Goal: Task Accomplishment & Management: Manage account settings

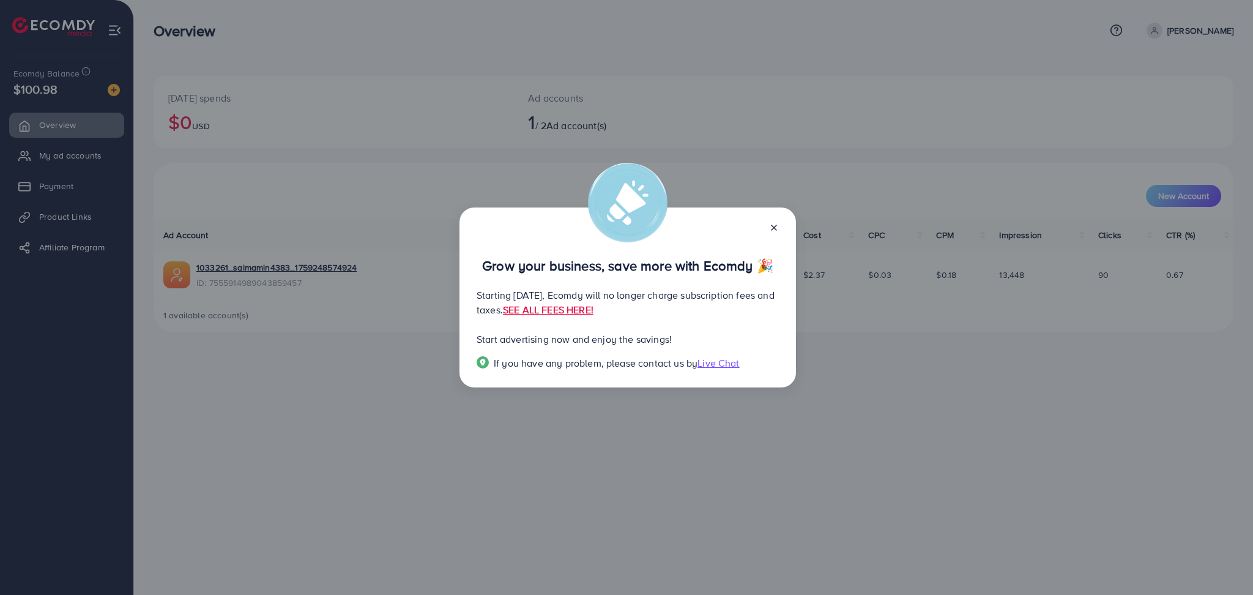
click at [288, 117] on div "Grow your business, save more with Ecomdy 🎉 Starting September 29, 2025, Ecomdy…" at bounding box center [626, 297] width 1253 height 595
click at [775, 228] on line at bounding box center [774, 227] width 5 height 5
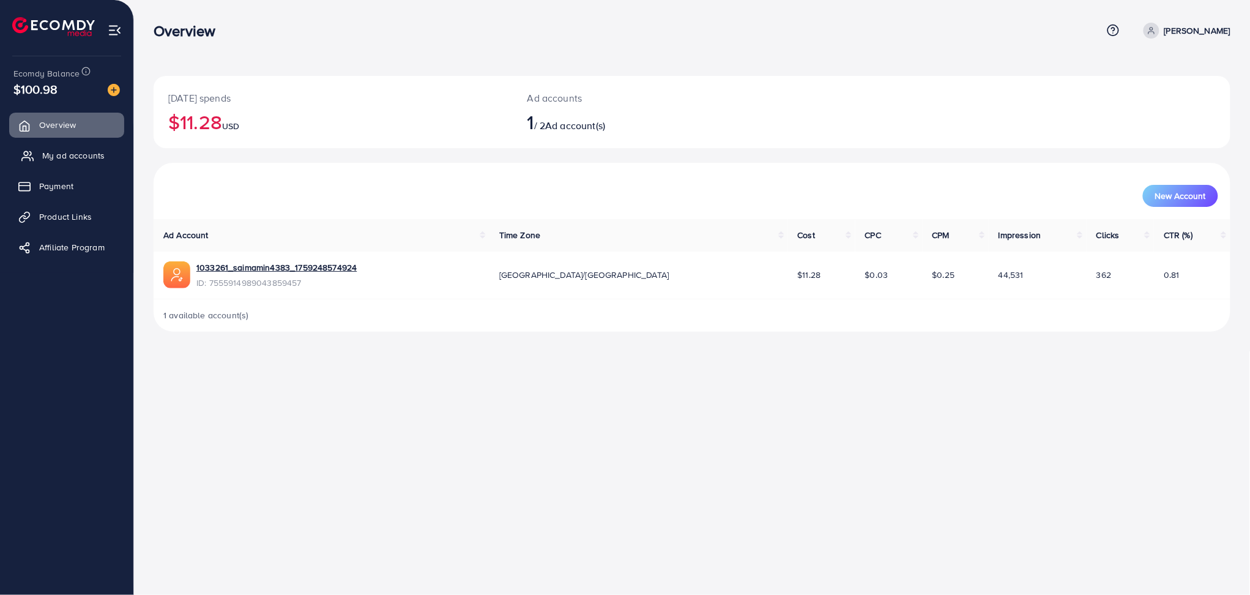
click at [74, 154] on span "My ad accounts" at bounding box center [73, 155] width 62 height 12
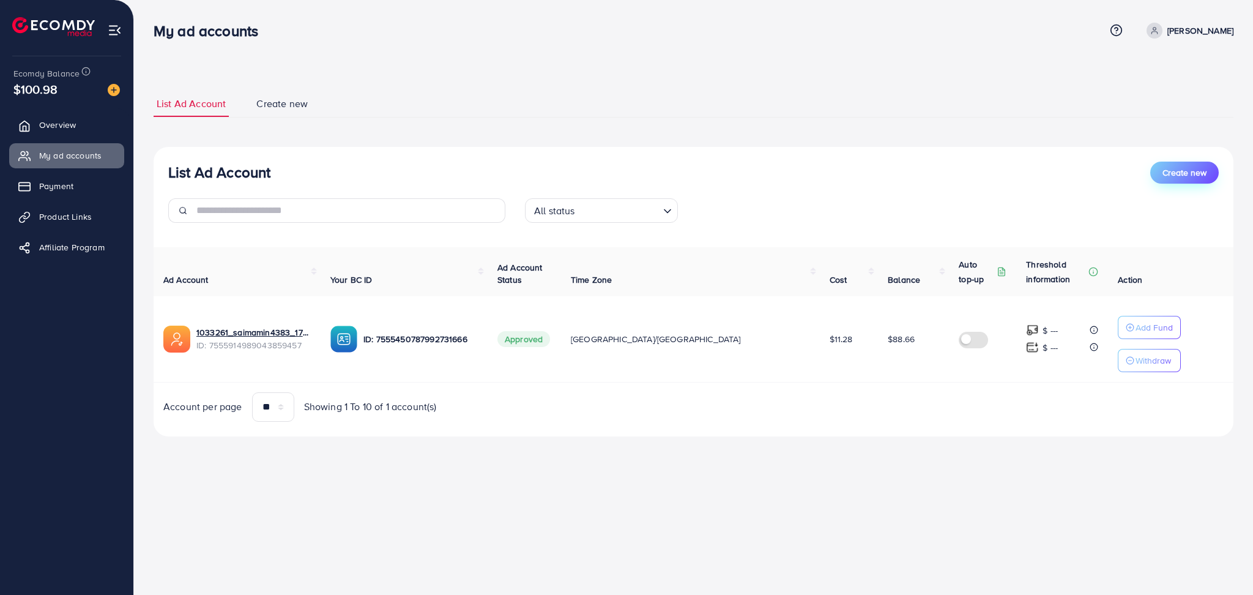
click at [1176, 168] on span "Create new" at bounding box center [1185, 172] width 44 height 12
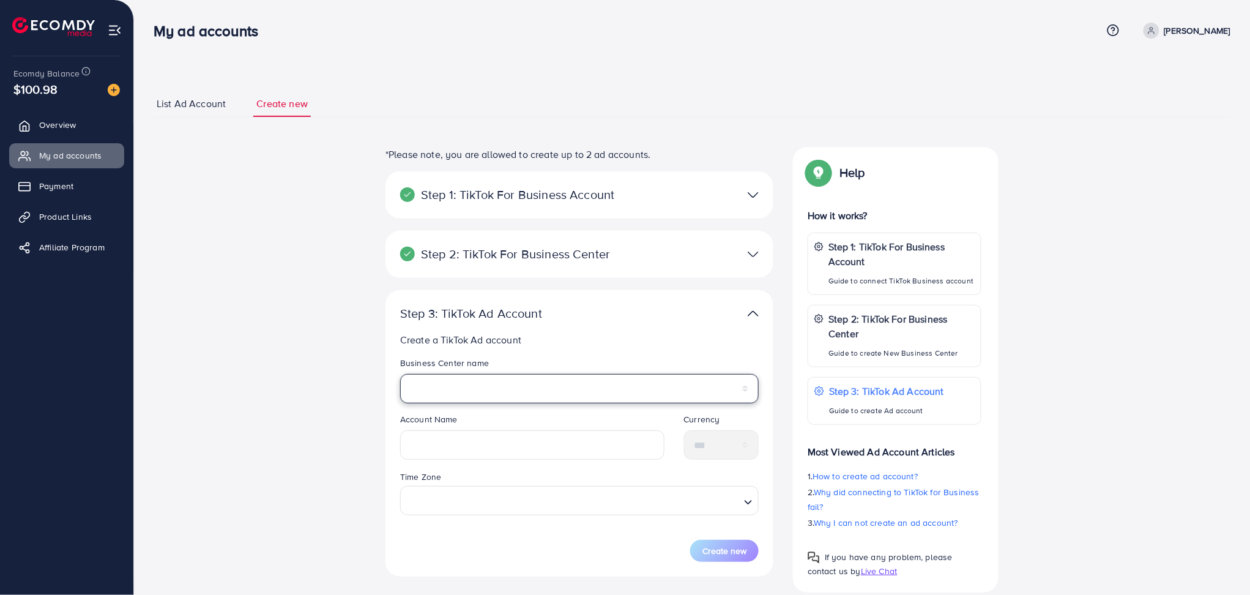
click at [508, 384] on select "********" at bounding box center [579, 388] width 359 height 29
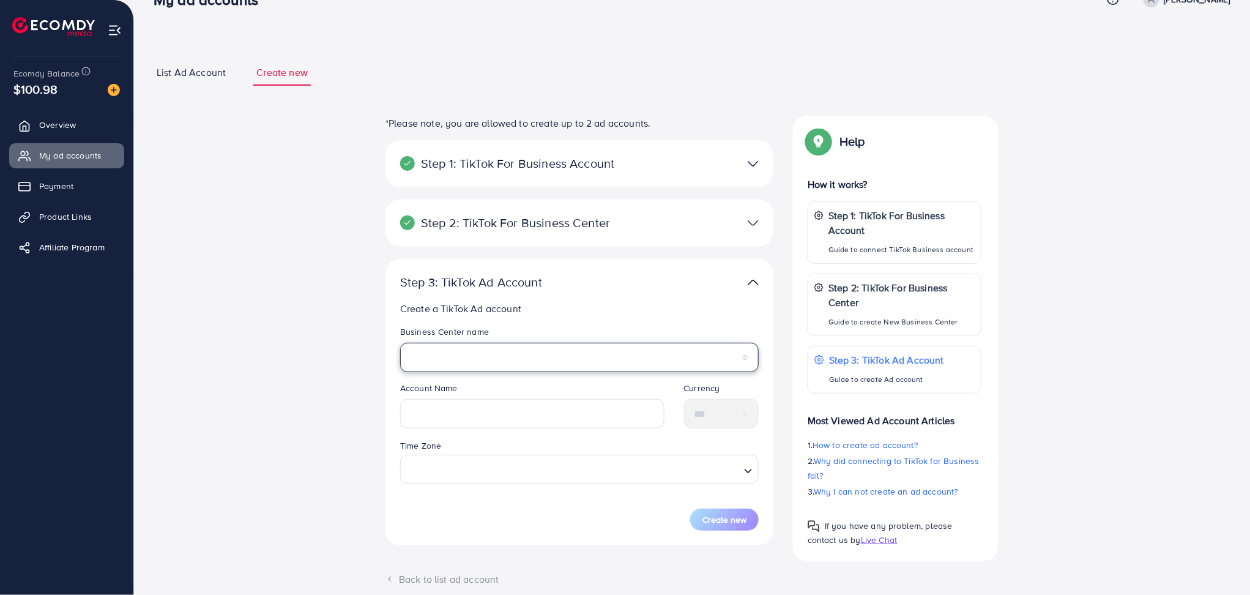
scroll to position [62, 0]
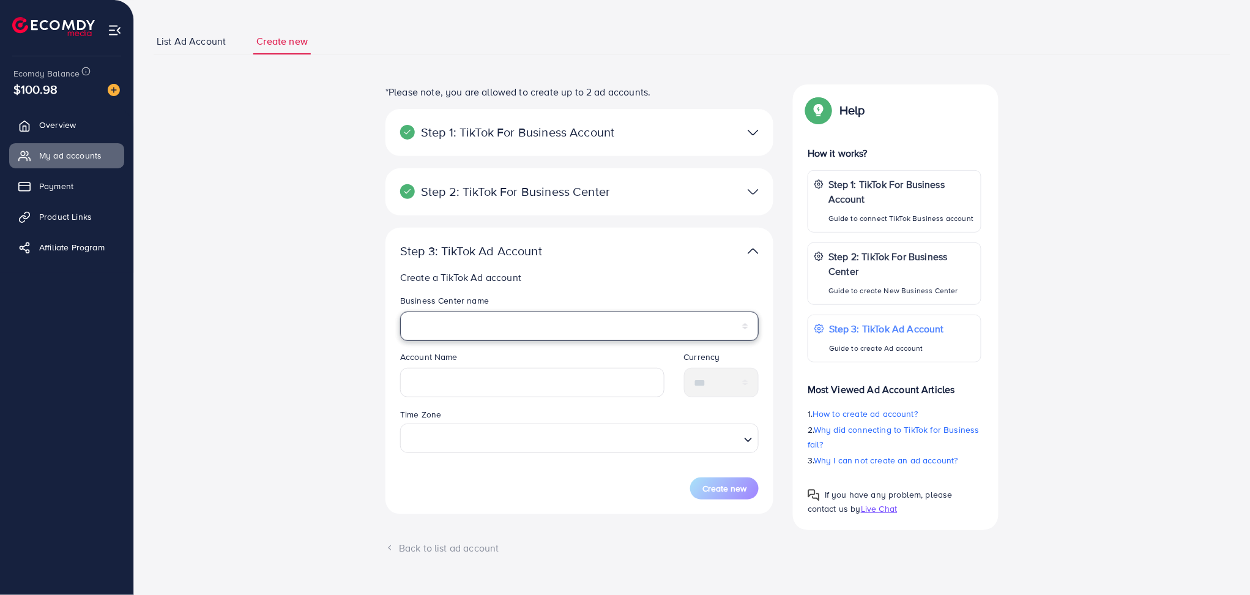
click at [474, 324] on select "********" at bounding box center [579, 326] width 359 height 29
click at [468, 324] on select "********" at bounding box center [579, 326] width 359 height 29
select select "**********"
click at [474, 318] on select "********" at bounding box center [579, 326] width 359 height 29
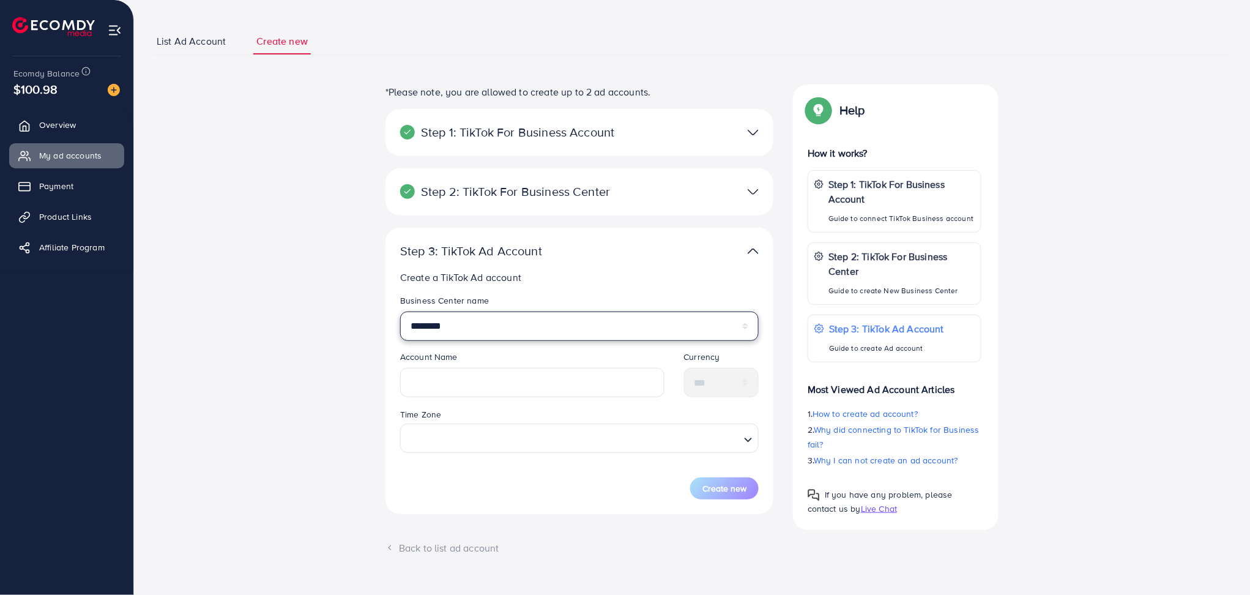
click at [474, 318] on select "********" at bounding box center [579, 326] width 359 height 29
click at [400, 312] on select "********" at bounding box center [579, 326] width 359 height 29
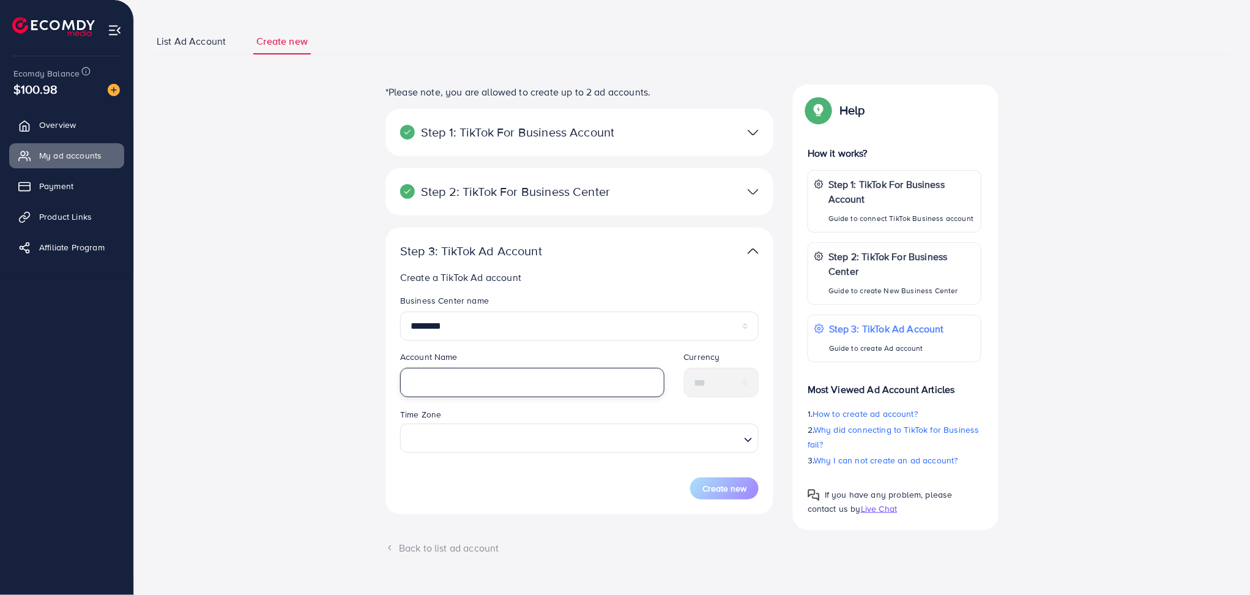
click at [472, 376] on input "text" at bounding box center [532, 382] width 264 height 29
type input "*********"
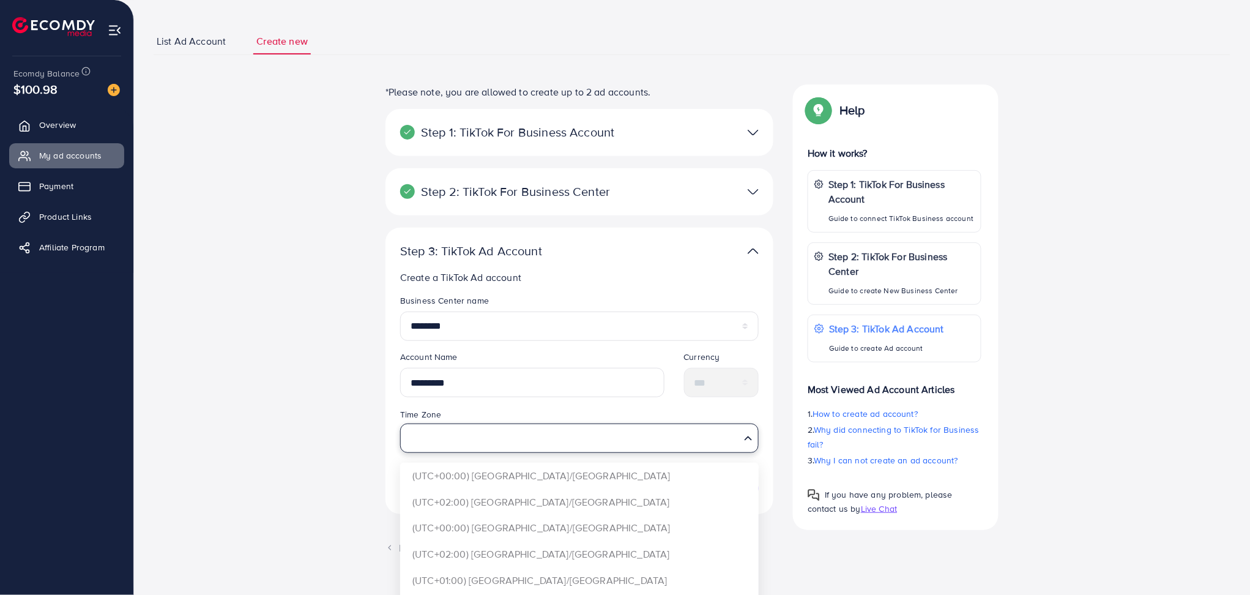
click at [444, 439] on input "Search for option" at bounding box center [573, 438] width 334 height 23
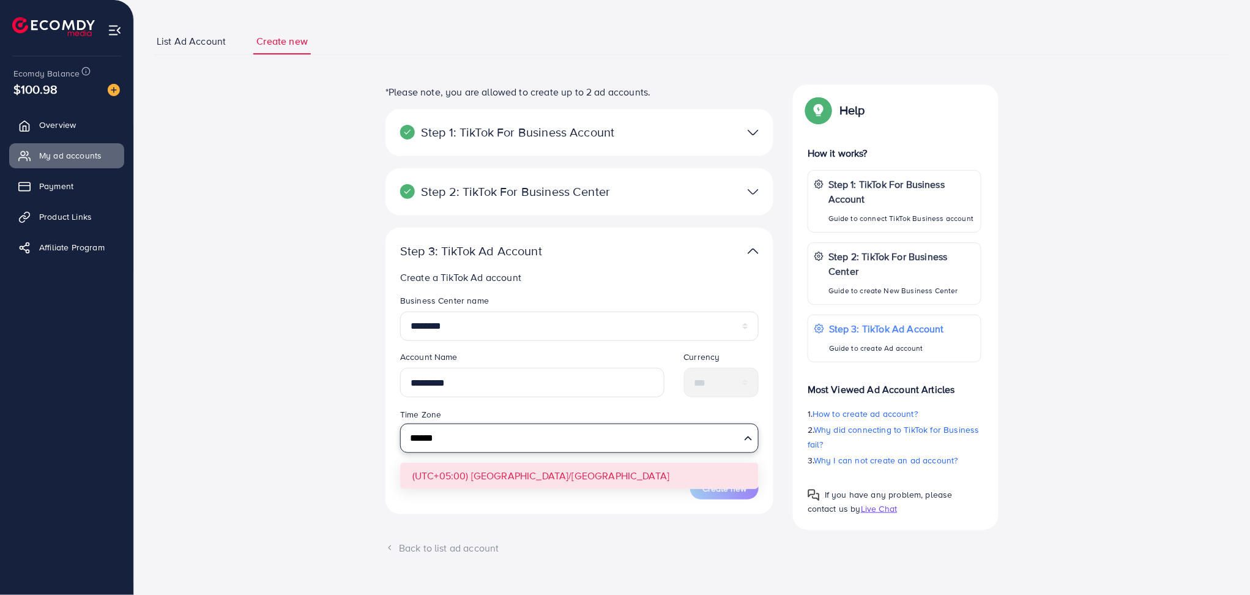
type input "******"
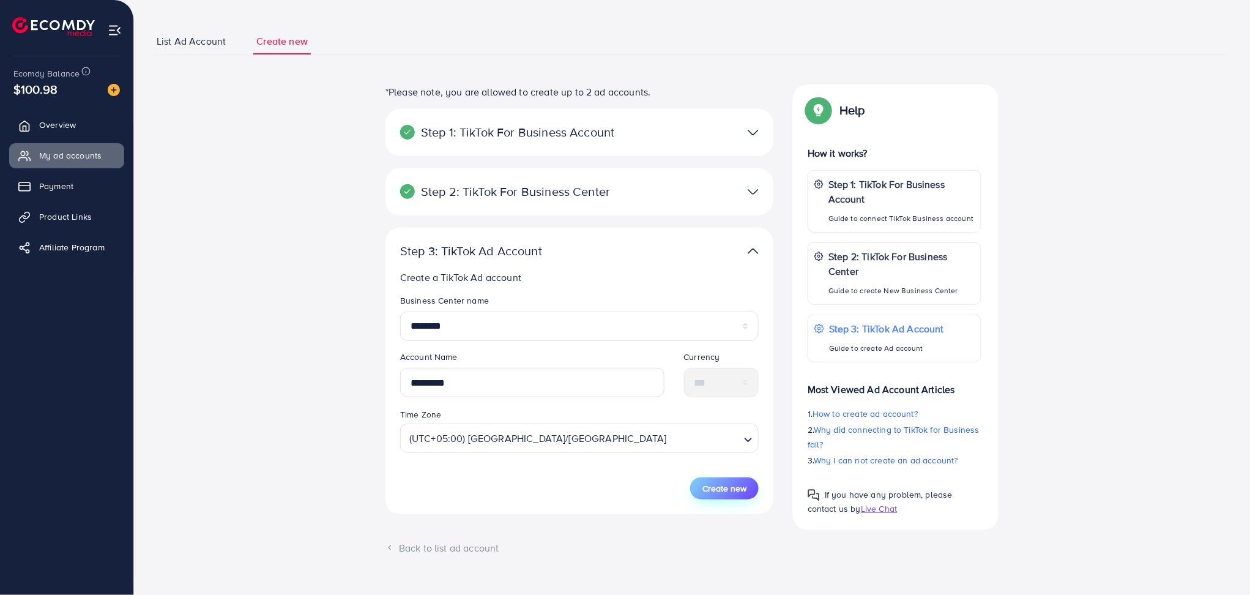
click at [731, 488] on span "Create new" at bounding box center [725, 488] width 44 height 12
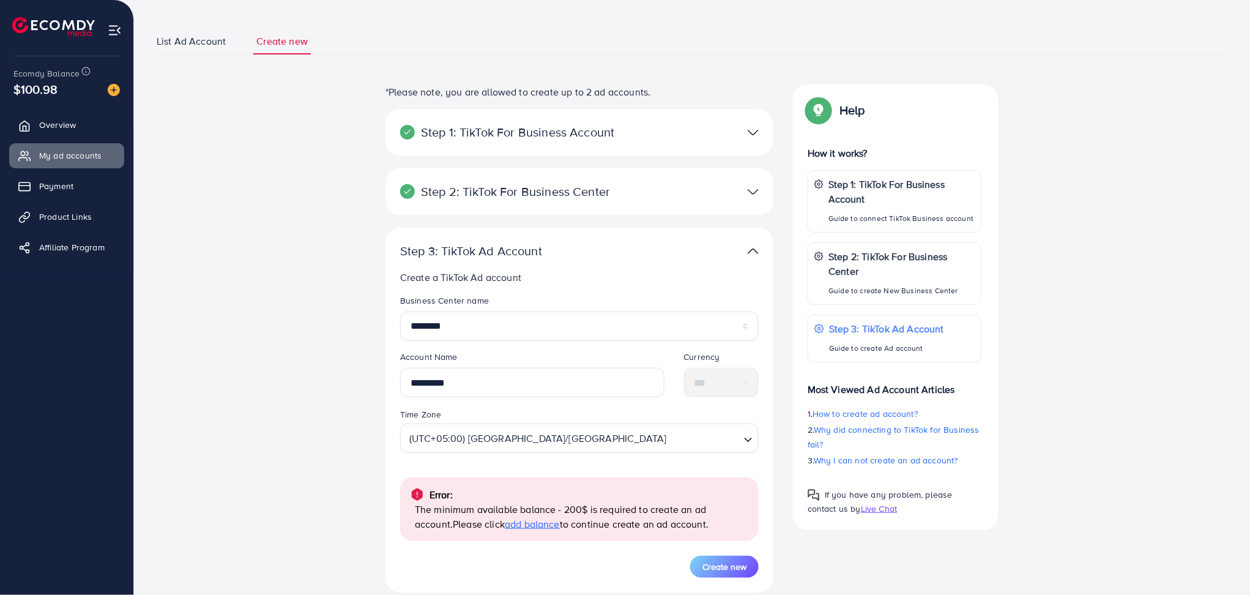
click at [727, 490] on div "Error:" at bounding box center [579, 494] width 339 height 15
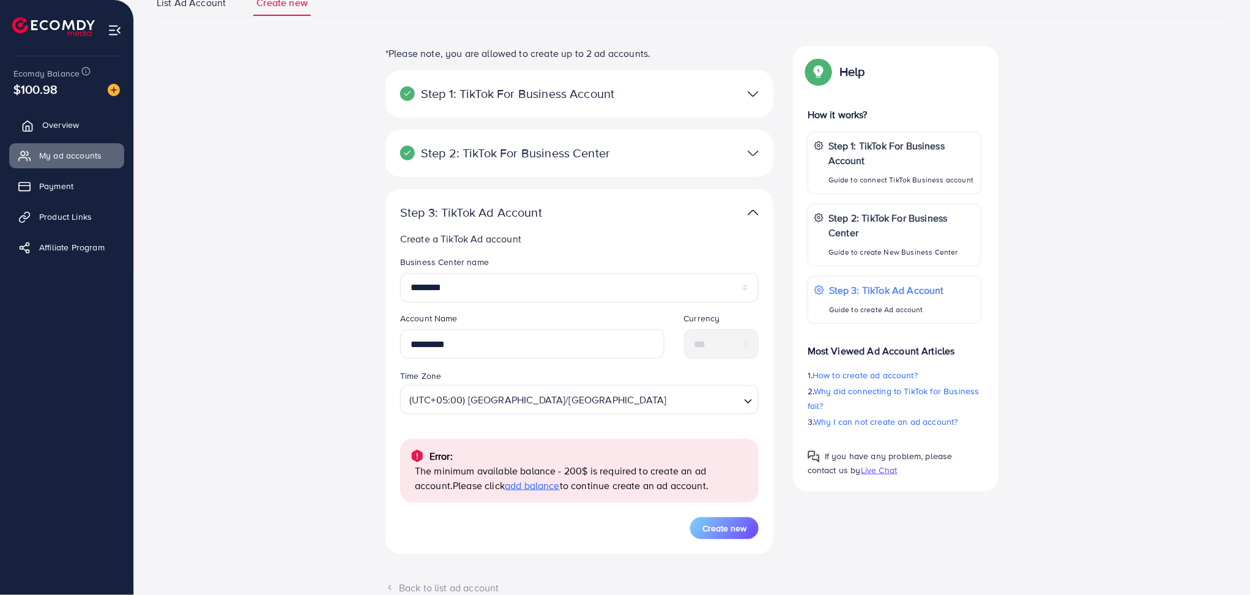
click at [55, 119] on span "Overview" at bounding box center [60, 125] width 37 height 12
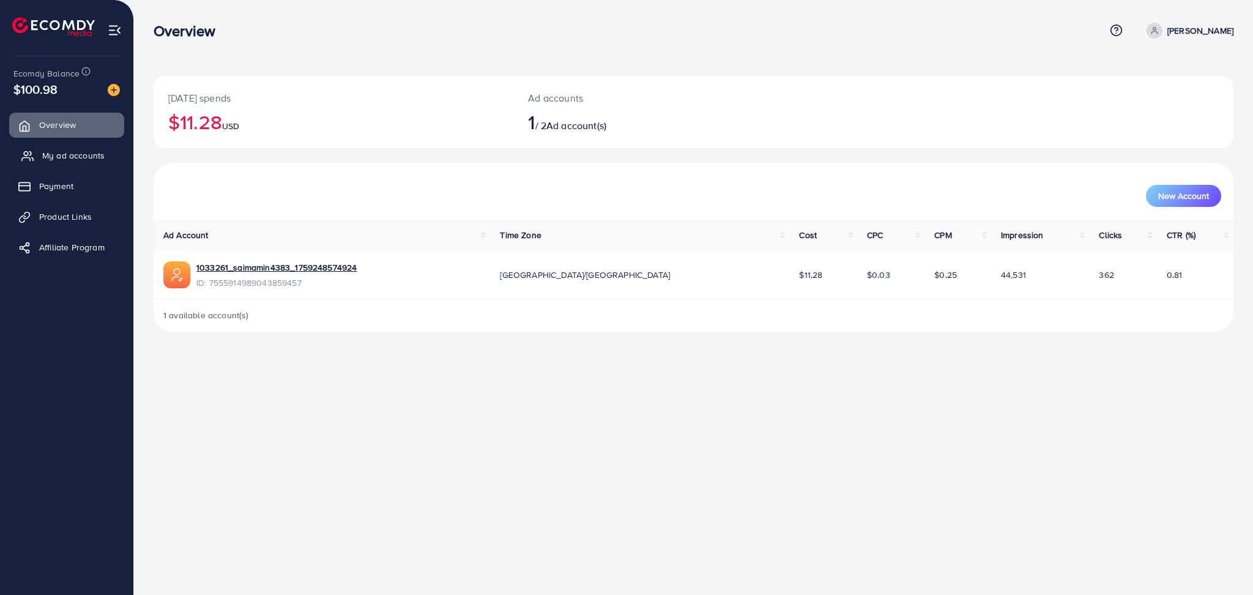
click at [72, 155] on span "My ad accounts" at bounding box center [73, 155] width 62 height 12
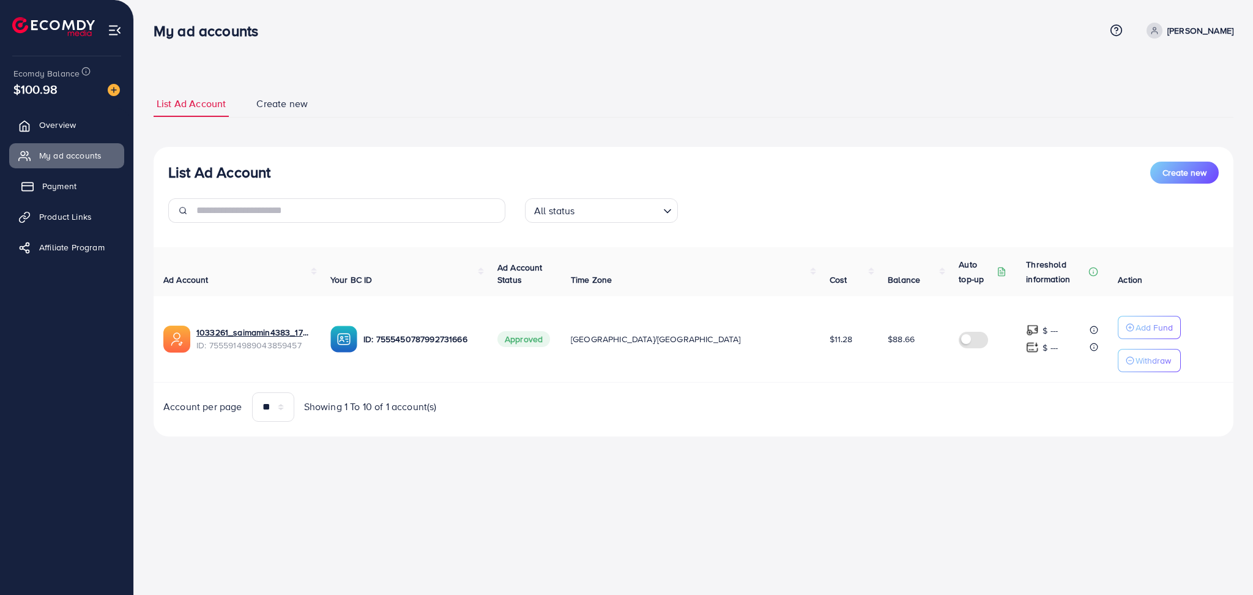
click at [59, 187] on span "Payment" at bounding box center [59, 186] width 34 height 12
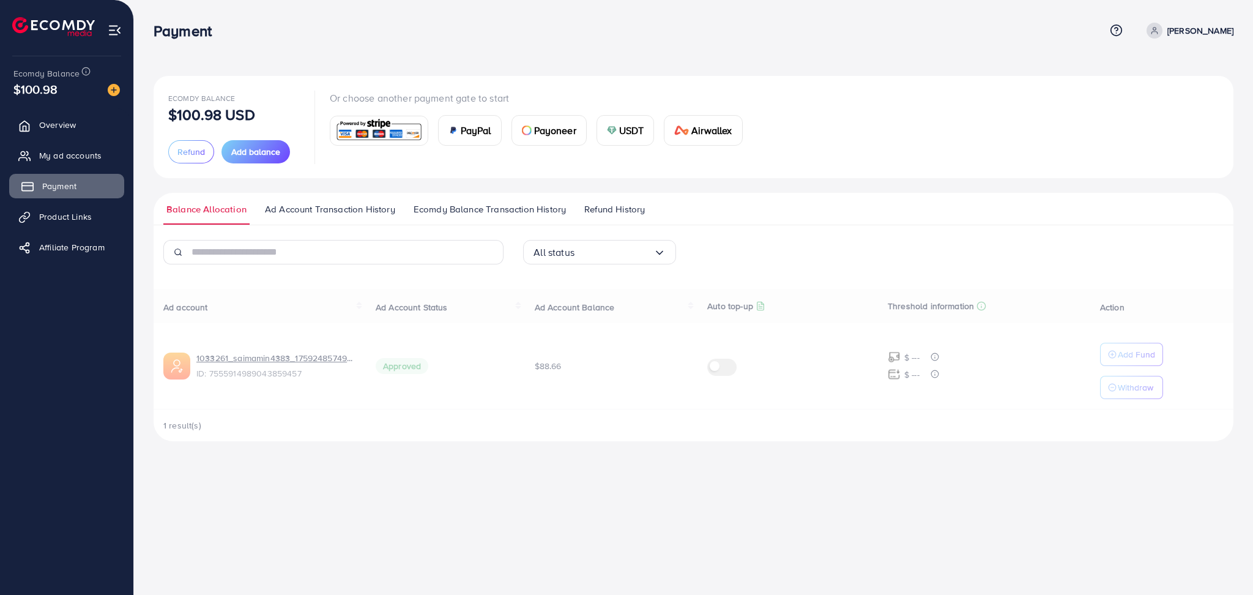
click at [59, 187] on span "Payment" at bounding box center [59, 186] width 34 height 12
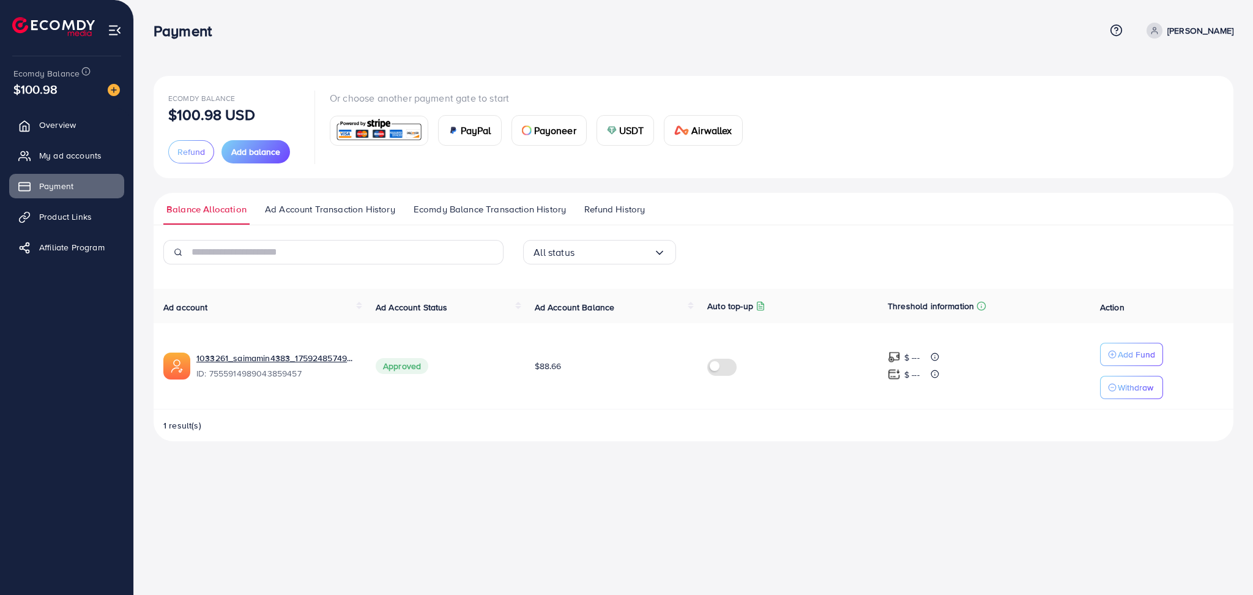
click at [620, 129] on span "USDT" at bounding box center [631, 130] width 25 height 15
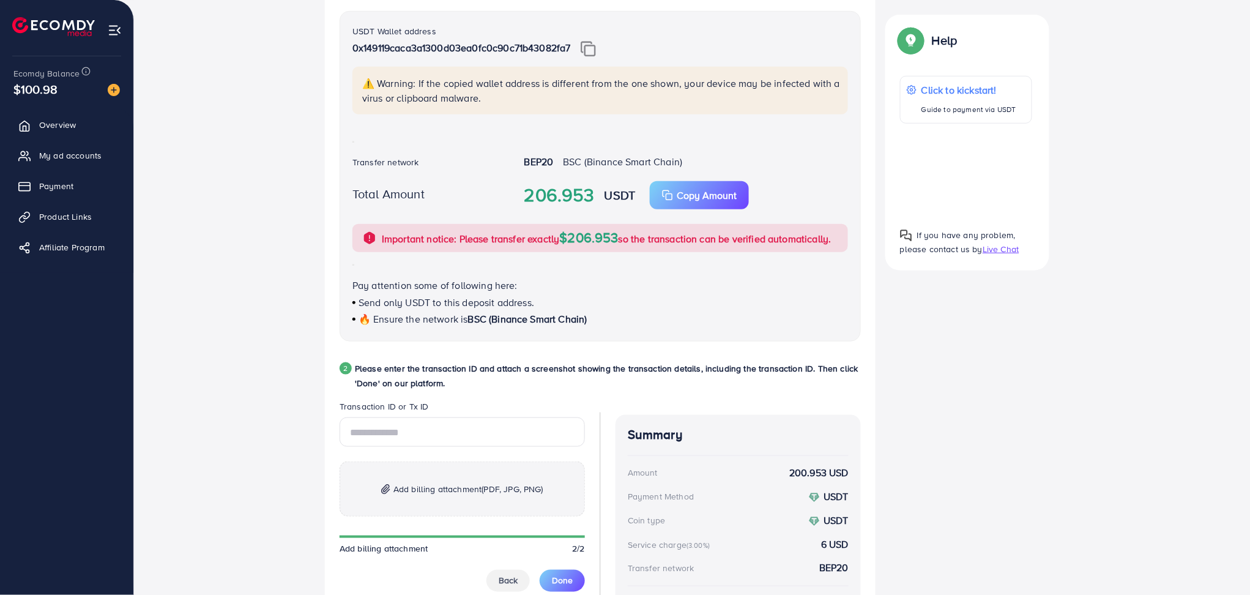
scroll to position [363, 0]
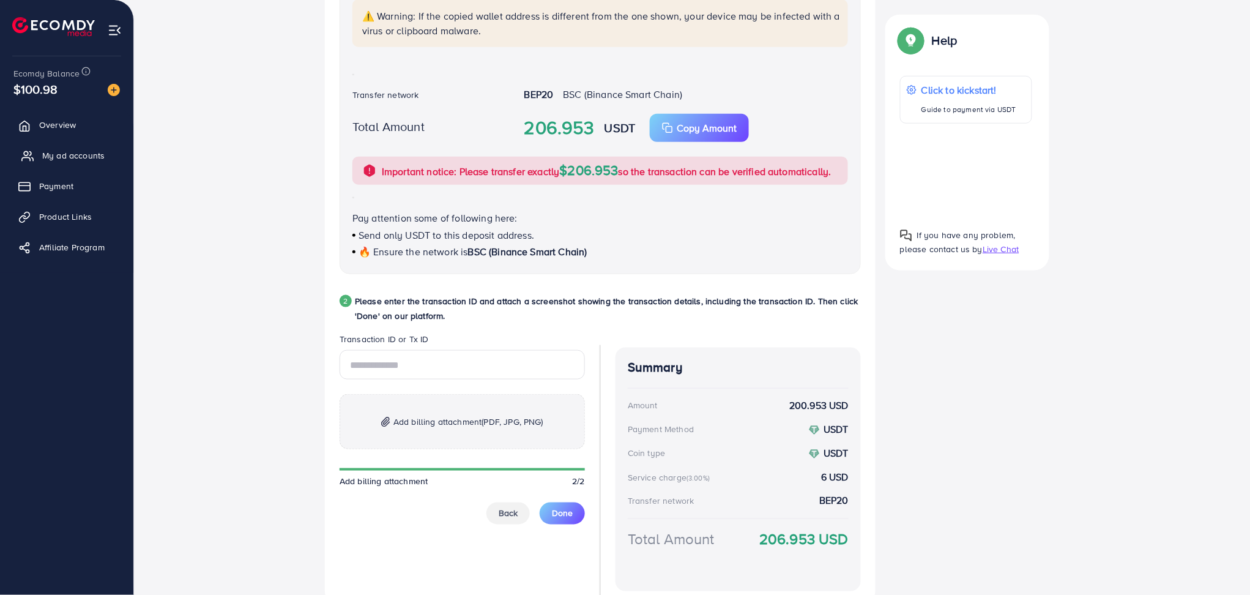
click at [71, 157] on span "My ad accounts" at bounding box center [73, 155] width 62 height 12
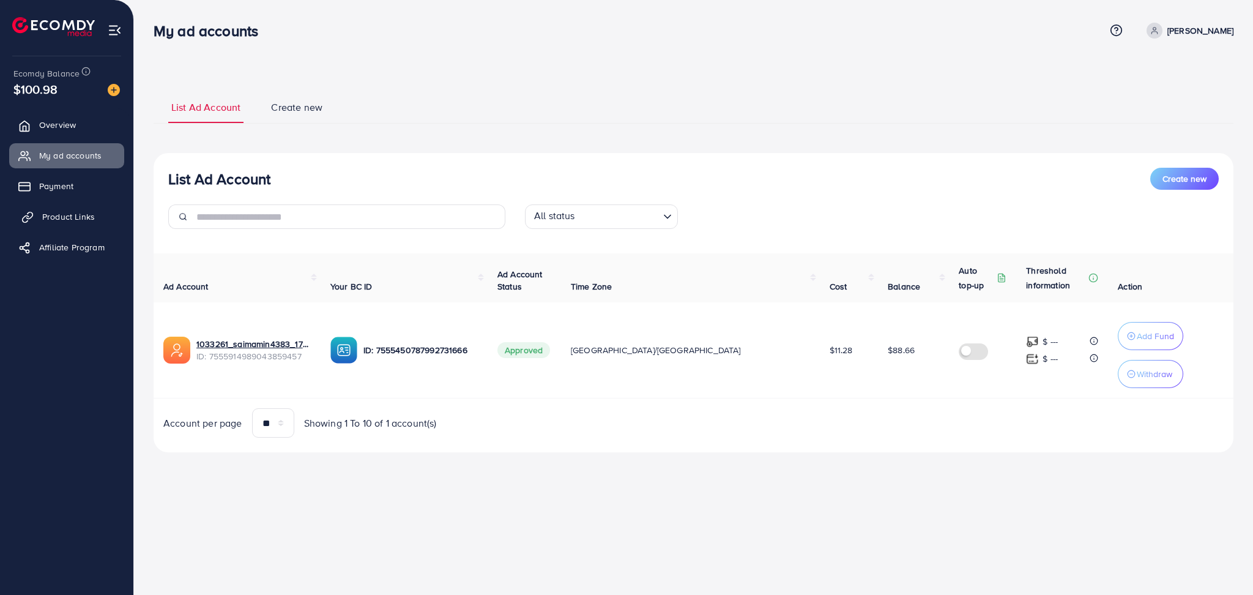
click at [73, 221] on span "Product Links" at bounding box center [68, 217] width 53 height 12
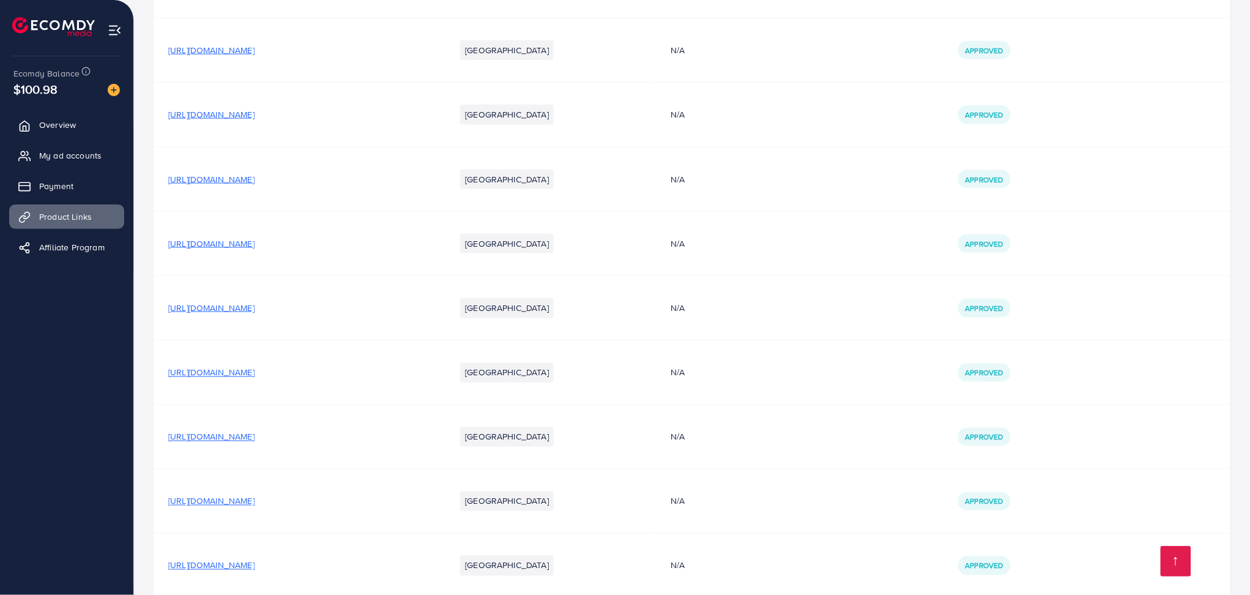
scroll to position [583, 0]
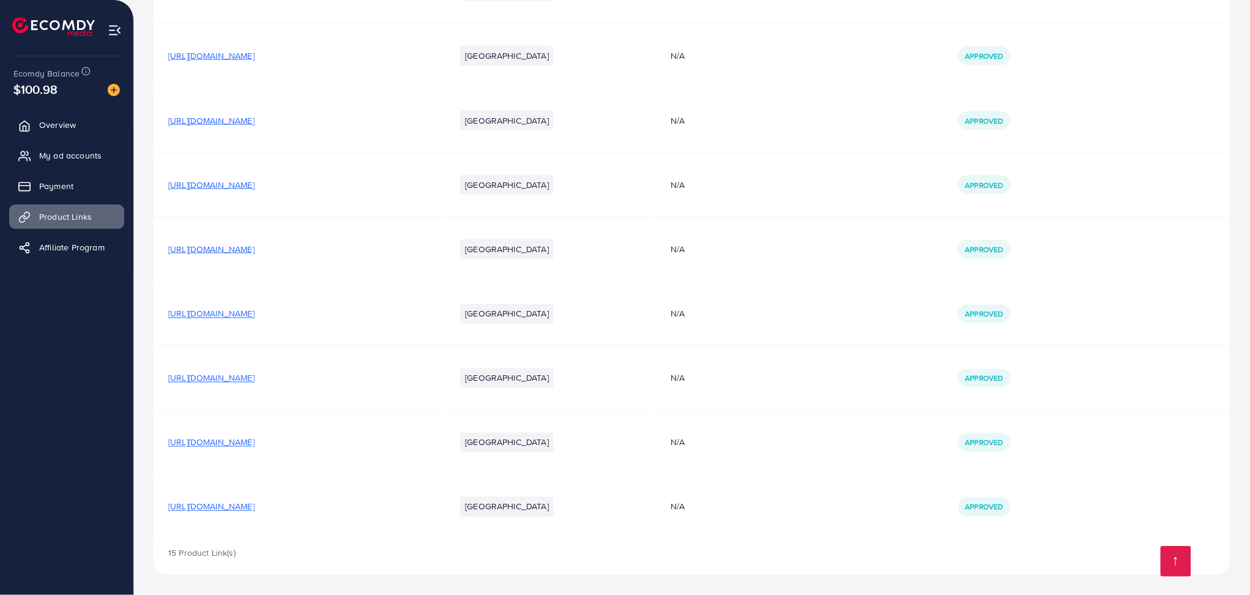
click at [255, 443] on span "[URL][DOMAIN_NAME]" at bounding box center [211, 442] width 86 height 12
click at [65, 149] on span "My ad accounts" at bounding box center [73, 155] width 62 height 12
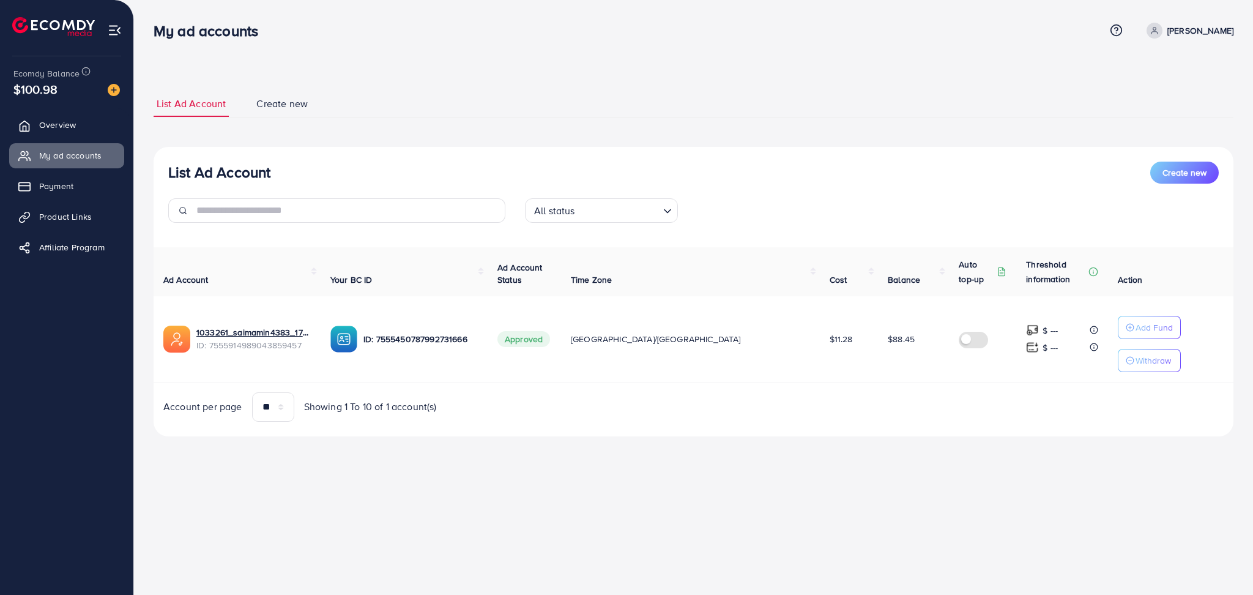
click at [959, 339] on label at bounding box center [976, 339] width 34 height 14
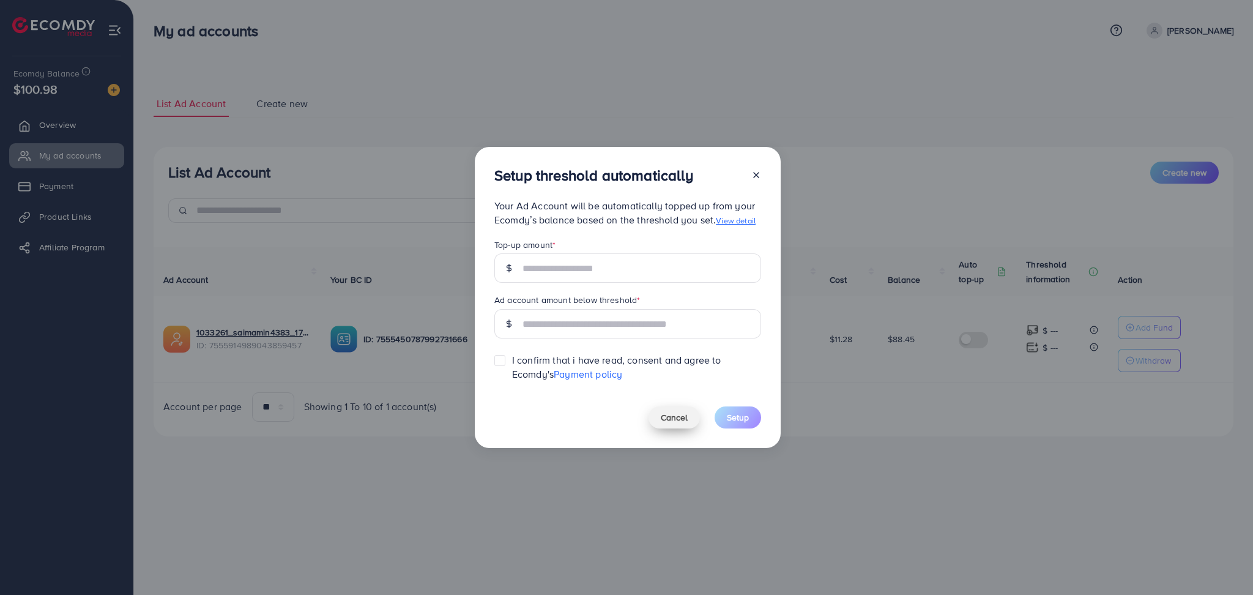
click at [687, 421] on span "Cancel" at bounding box center [674, 417] width 27 height 12
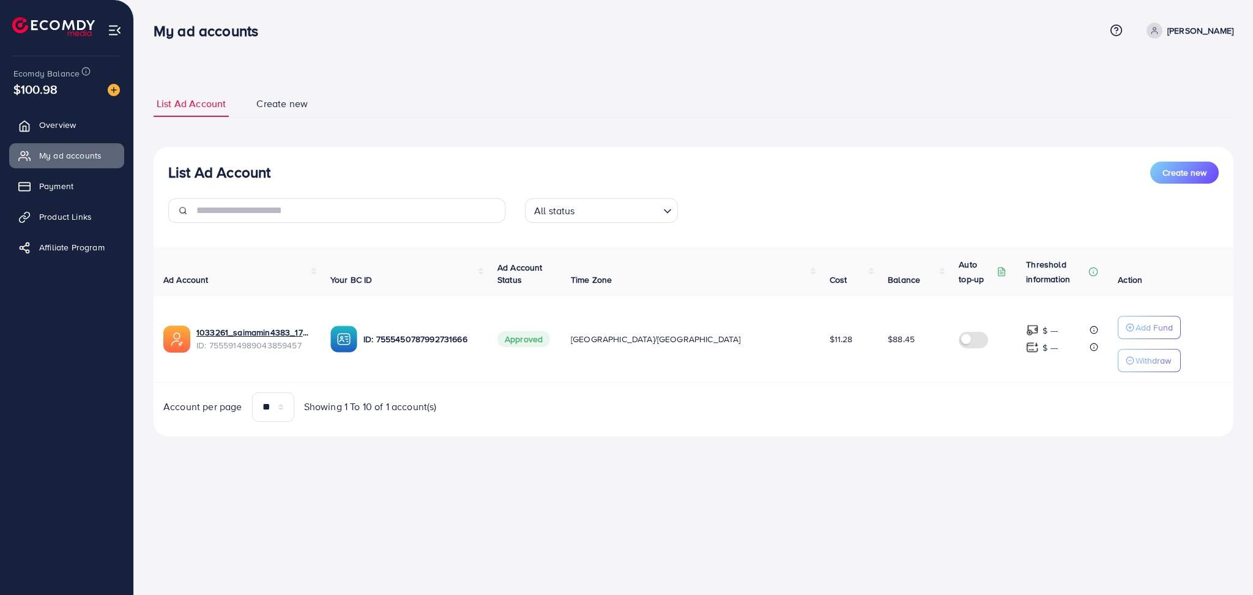
click at [782, 433] on div "List Ad Account Create new All status Loading... Ad Account Your BC ID Ad Accou…" at bounding box center [694, 291] width 1080 height 289
click at [74, 196] on link "Payment" at bounding box center [66, 186] width 115 height 24
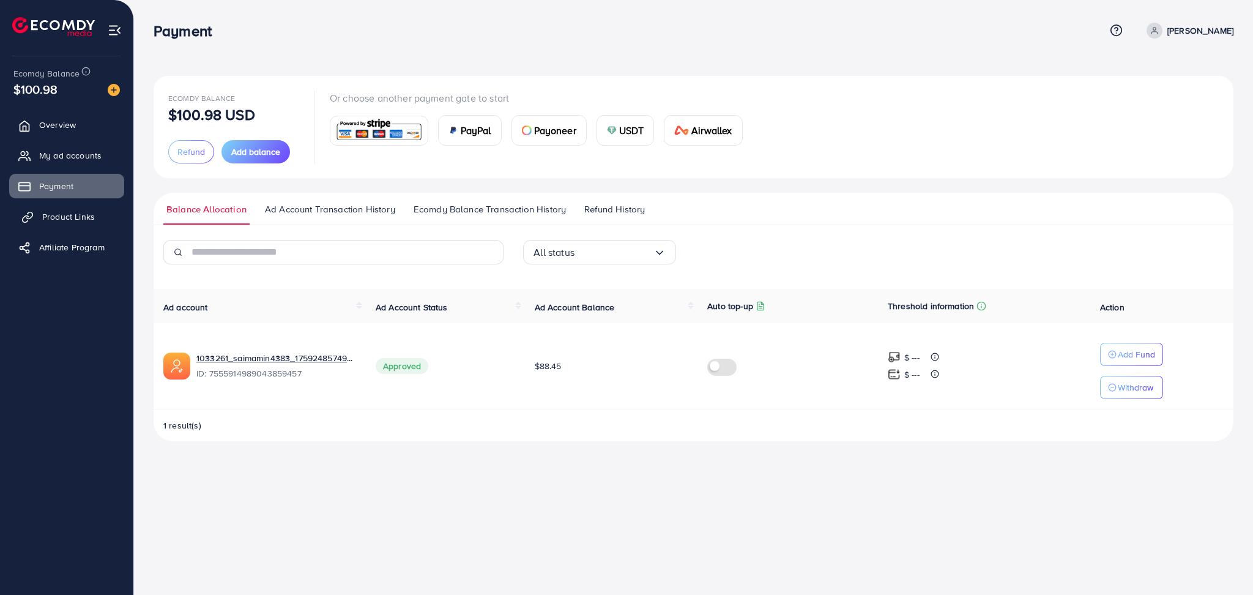
click at [74, 222] on span "Product Links" at bounding box center [68, 217] width 53 height 12
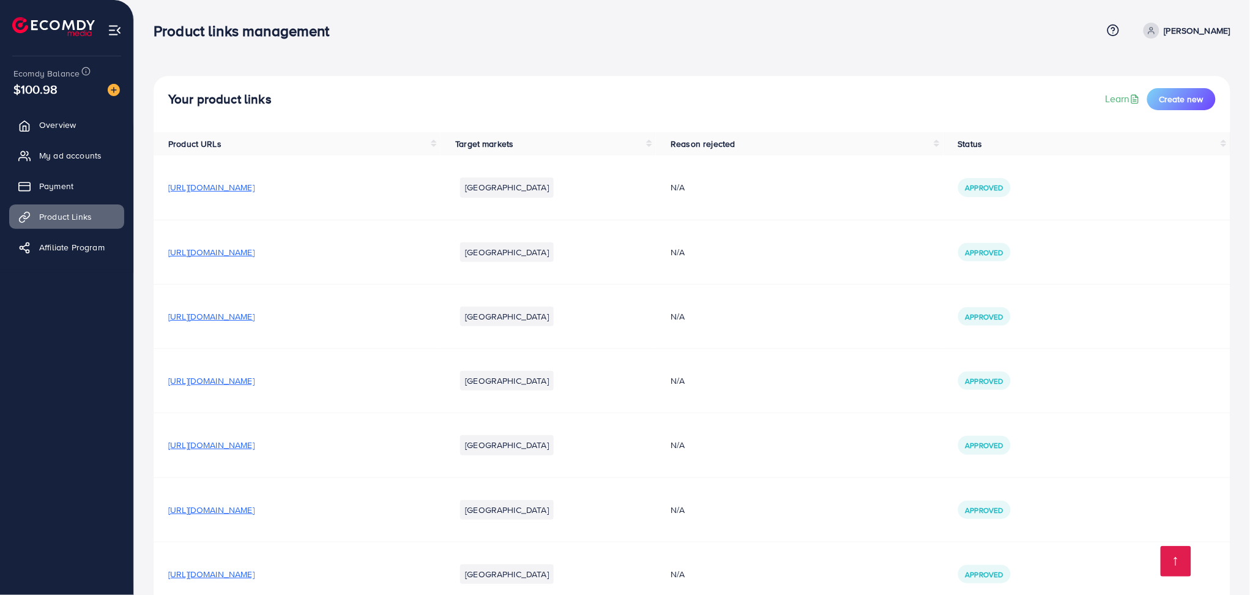
scroll to position [711, 0]
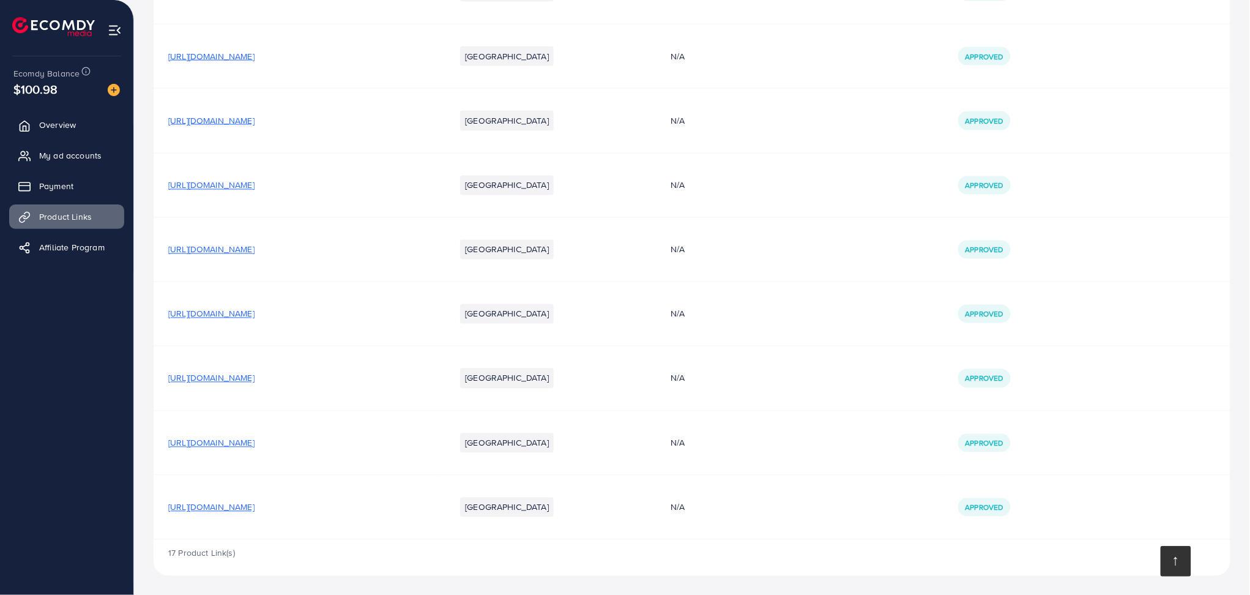
click at [1165, 556] on link at bounding box center [1176, 561] width 31 height 31
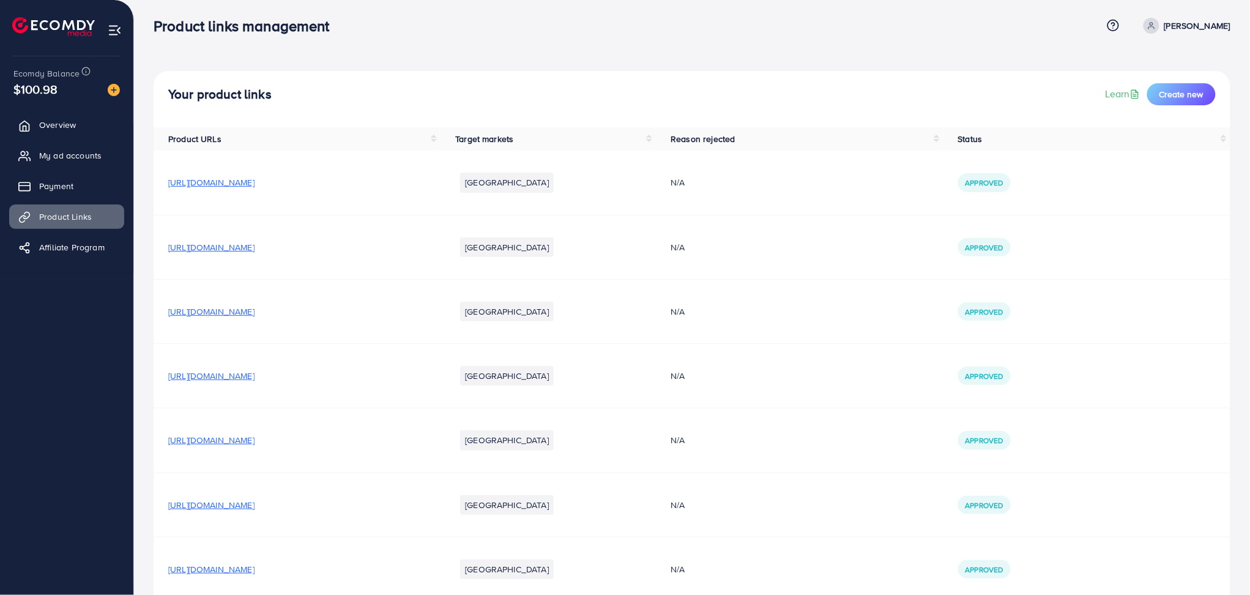
scroll to position [0, 0]
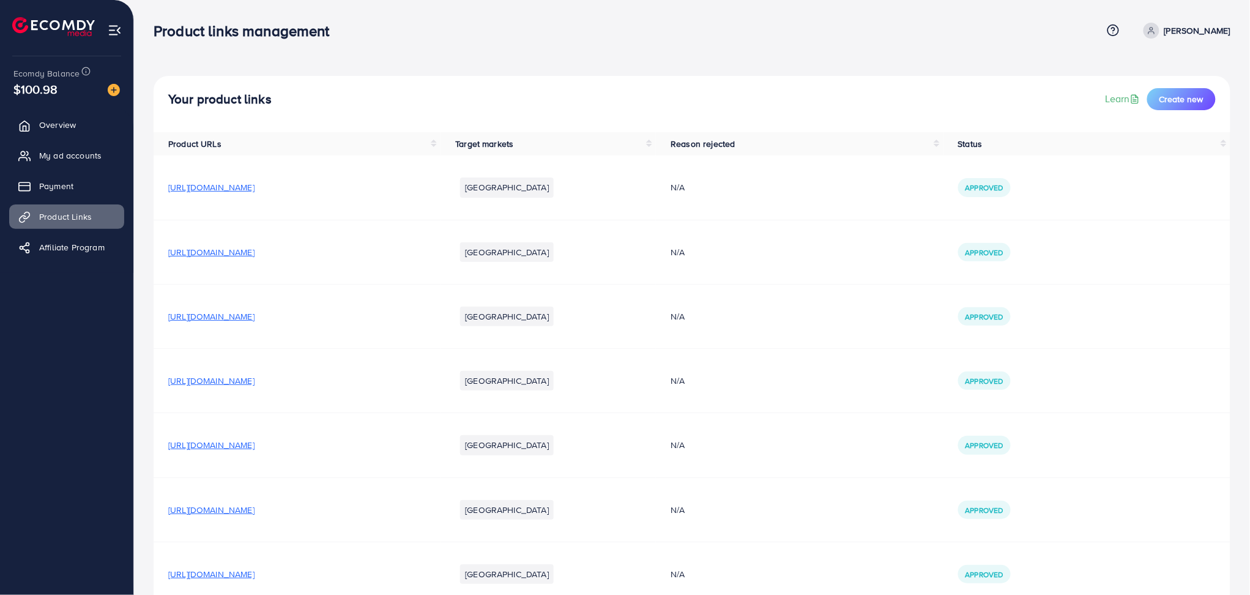
click at [255, 188] on span "[URL][DOMAIN_NAME]" at bounding box center [211, 187] width 86 height 12
click at [255, 189] on span "[URL][DOMAIN_NAME]" at bounding box center [211, 187] width 86 height 12
drag, startPoint x: 328, startPoint y: 188, endPoint x: 309, endPoint y: 190, distance: 19.0
drag, startPoint x: 309, startPoint y: 190, endPoint x: 393, endPoint y: 241, distance: 98.0
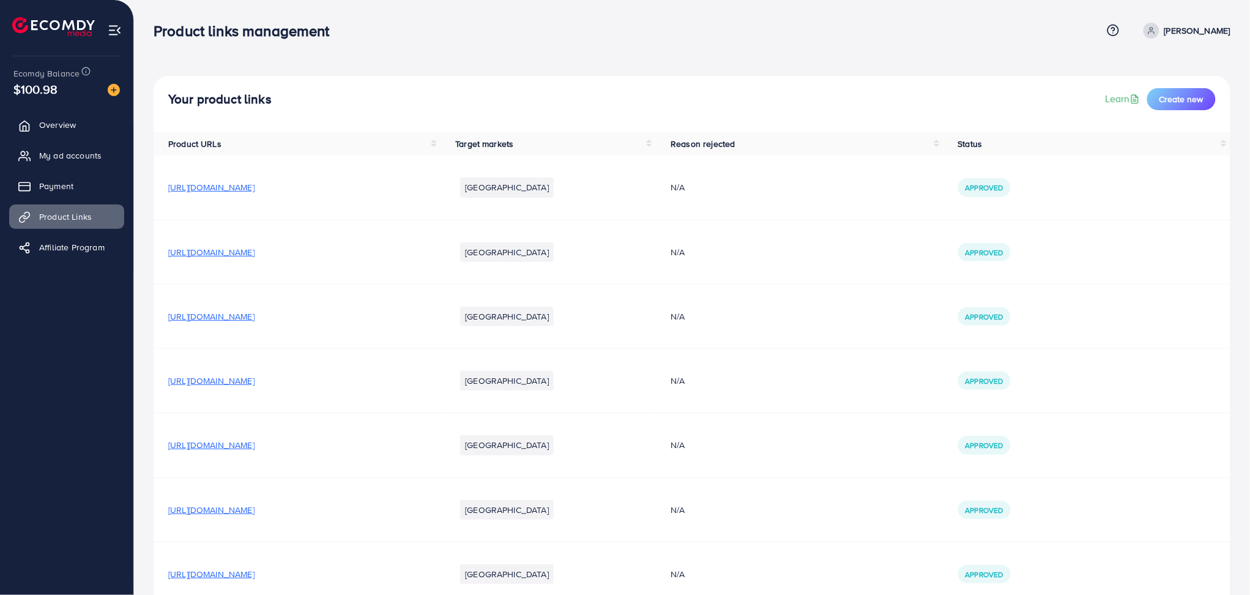
click at [393, 241] on td "[URL][DOMAIN_NAME]" at bounding box center [297, 252] width 287 height 64
drag, startPoint x: 395, startPoint y: 190, endPoint x: 170, endPoint y: 194, distance: 225.2
click at [170, 194] on td "[URL][DOMAIN_NAME]" at bounding box center [297, 187] width 287 height 64
copy span "[URL][DOMAIN_NAME]"
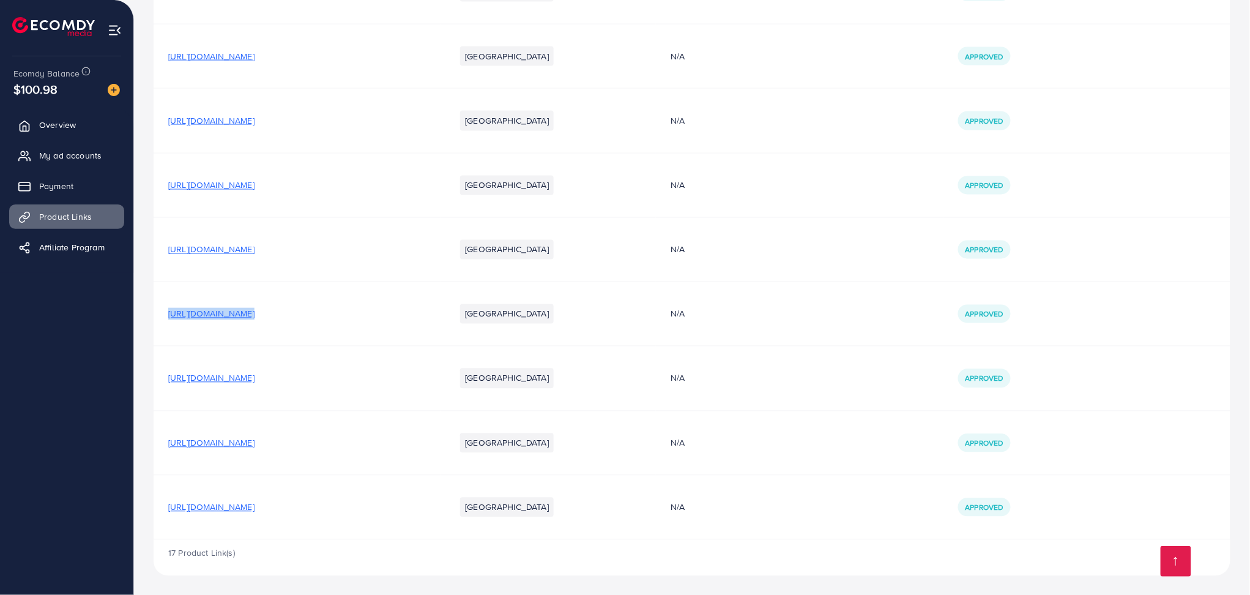
drag, startPoint x: 494, startPoint y: 315, endPoint x: 590, endPoint y: 313, distance: 96.1
click at [590, 313] on tr "https://aleezdot.com/collections/airjet-2-piece?utm_source=tiktok&utm_medium=pa…" at bounding box center [692, 314] width 1077 height 64
copy span "[URL][DOMAIN_NAME]"
